Goal: Task Accomplishment & Management: Complete application form

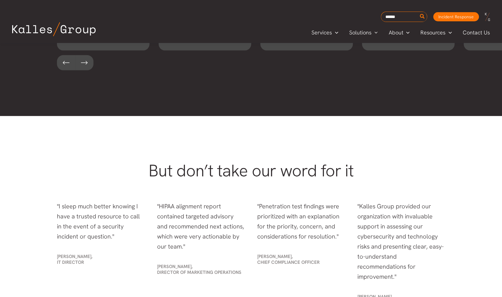
scroll to position [1223, 0]
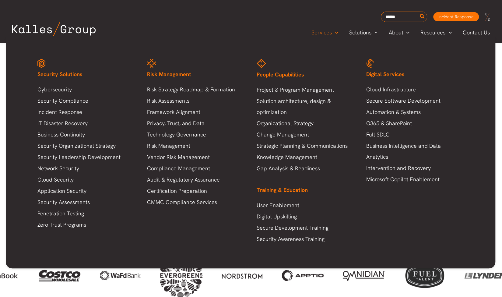
click at [335, 35] on span "Menu Toggle" at bounding box center [335, 32] width 6 height 7
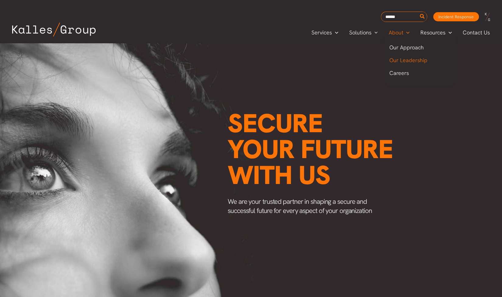
click at [399, 64] on link "Our Leadership" at bounding box center [419, 60] width 73 height 13
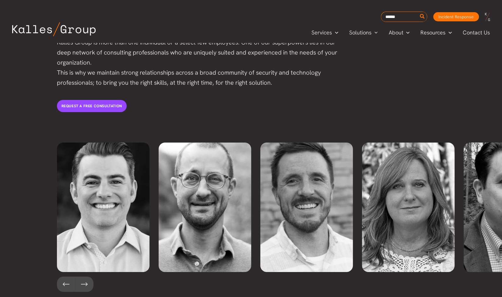
scroll to position [1268, 0]
click at [85, 276] on button at bounding box center [84, 283] width 18 height 15
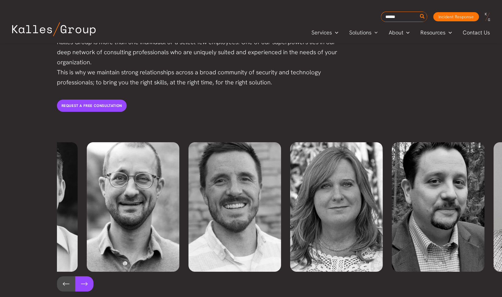
scroll to position [0, 102]
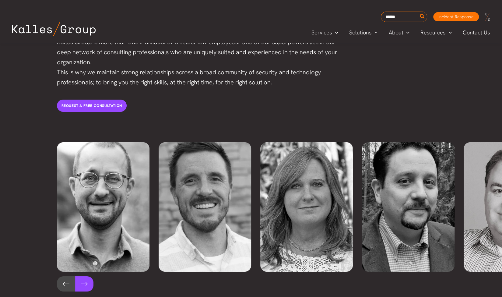
click at [85, 276] on button at bounding box center [84, 283] width 18 height 15
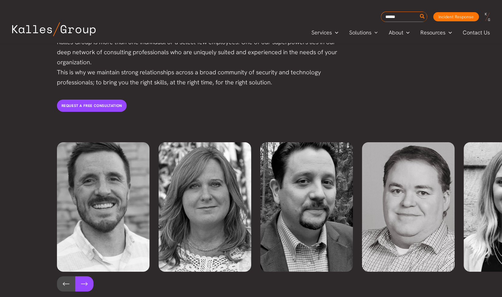
click at [84, 276] on button at bounding box center [84, 283] width 18 height 15
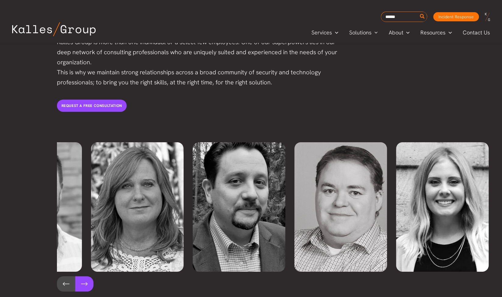
scroll to position [0, 289]
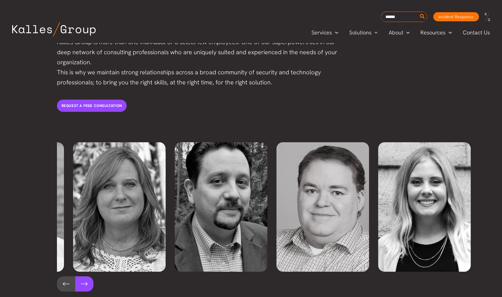
click at [84, 276] on button at bounding box center [84, 283] width 18 height 15
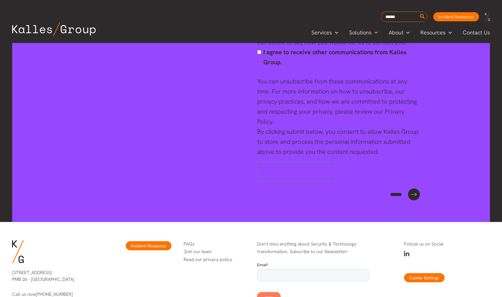
scroll to position [2375, 0]
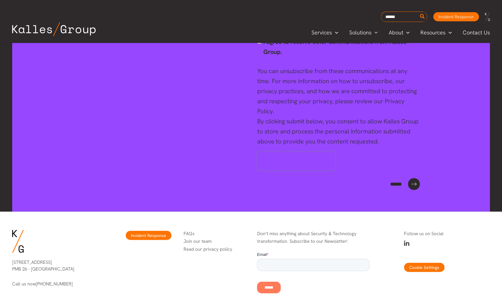
click at [200, 238] on link "Join our team" at bounding box center [197, 241] width 28 height 6
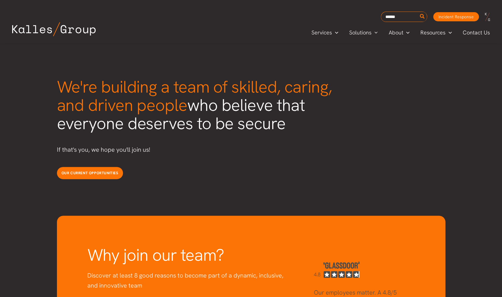
scroll to position [1523, 0]
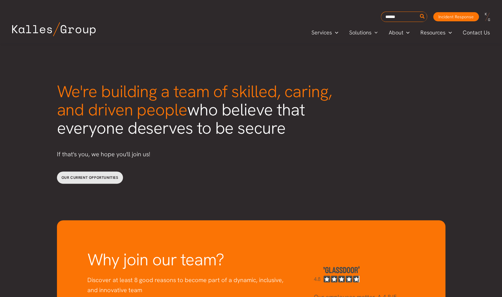
click at [102, 175] on span "Our current opportunities" at bounding box center [89, 177] width 57 height 5
